Goal: Task Accomplishment & Management: Use online tool/utility

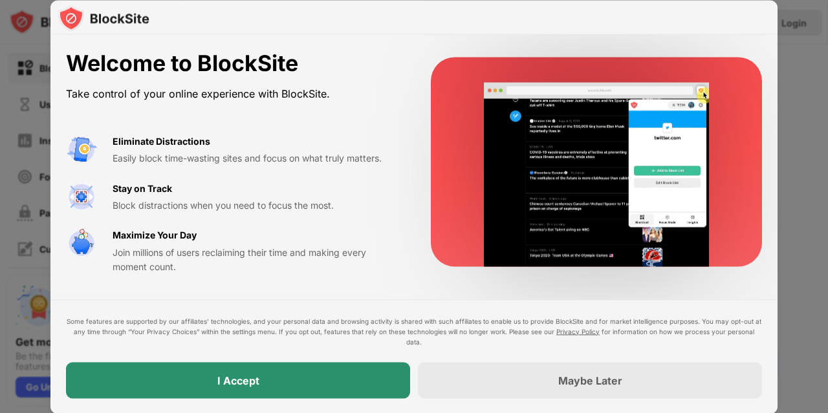
click at [286, 380] on div "I Accept" at bounding box center [238, 380] width 344 height 36
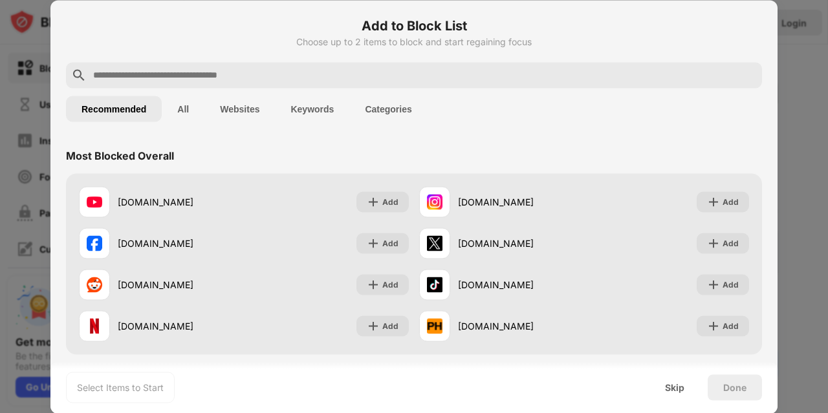
click at [391, 76] on input "text" at bounding box center [424, 75] width 665 height 16
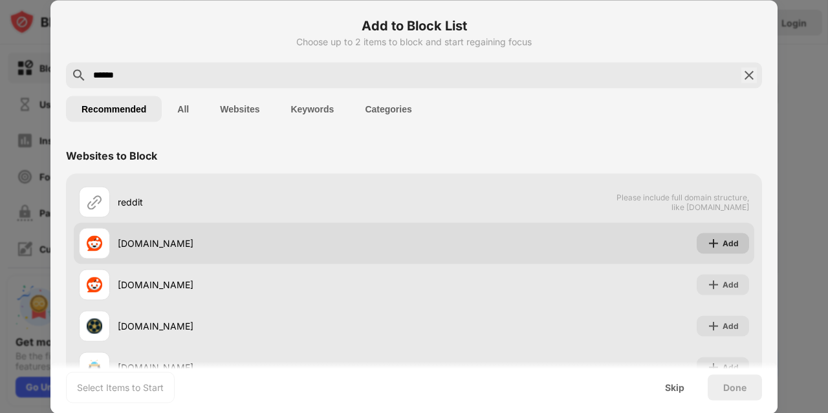
click at [707, 246] on img at bounding box center [713, 243] width 13 height 13
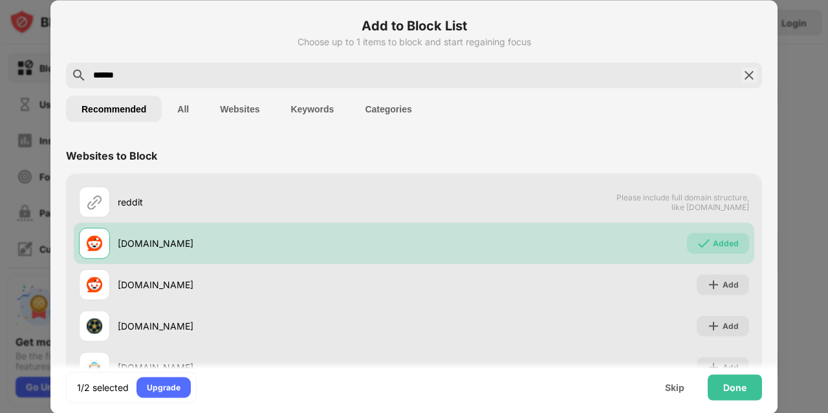
click at [471, 76] on input "******" at bounding box center [414, 75] width 644 height 16
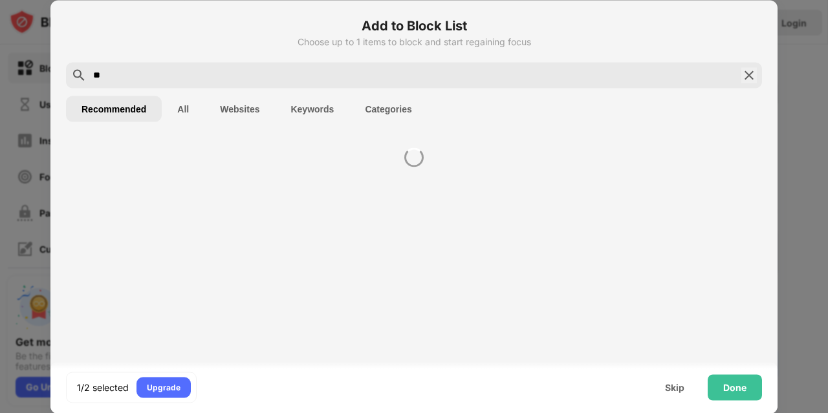
type input "*"
type input "*****"
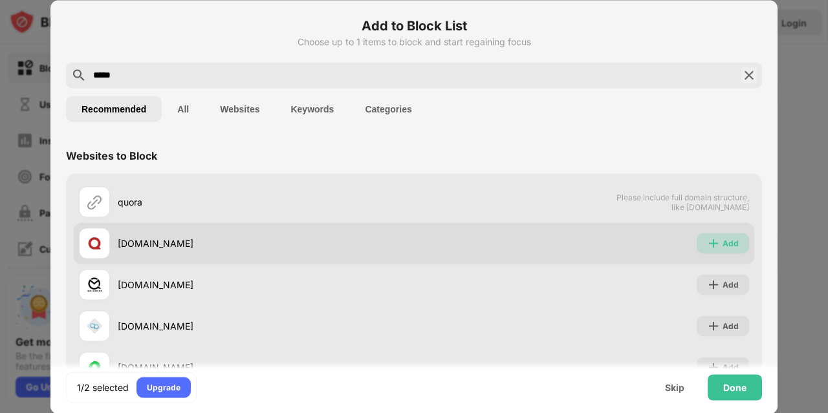
click at [696, 235] on div "Add" at bounding box center [722, 243] width 52 height 21
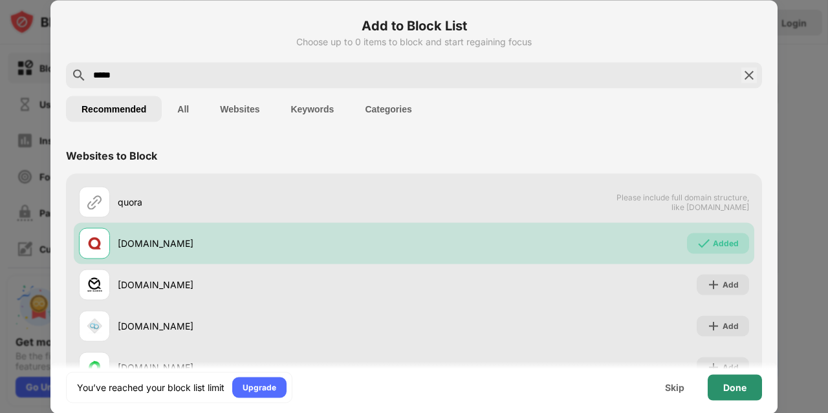
click at [727, 402] on div "You’ve reached your block list limit Upgrade Skip Done" at bounding box center [413, 387] width 727 height 52
click at [727, 401] on div "You’ve reached your block list limit Upgrade Skip Done" at bounding box center [413, 387] width 727 height 52
click at [727, 392] on div "Done" at bounding box center [734, 387] width 23 height 10
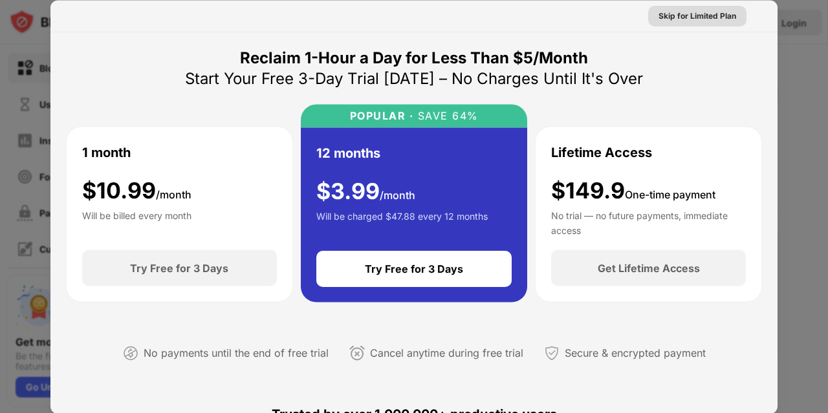
click at [670, 17] on div "Skip for Limited Plan" at bounding box center [697, 15] width 78 height 13
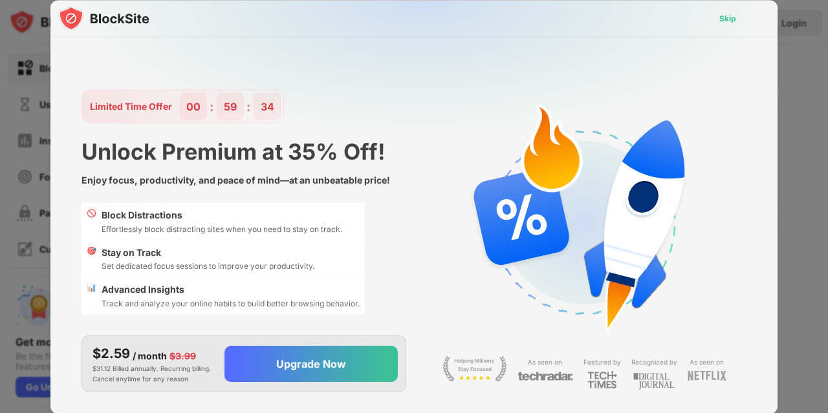
click at [724, 19] on div "Skip" at bounding box center [727, 18] width 17 height 13
